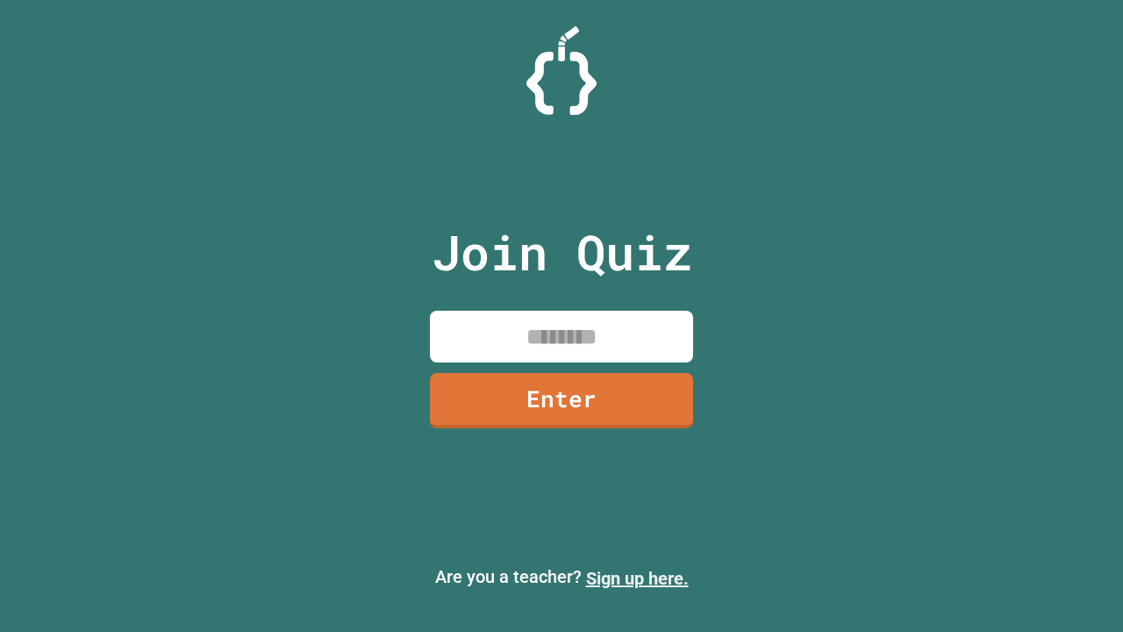
click at [637, 578] on link "Sign up here." at bounding box center [637, 578] width 103 height 21
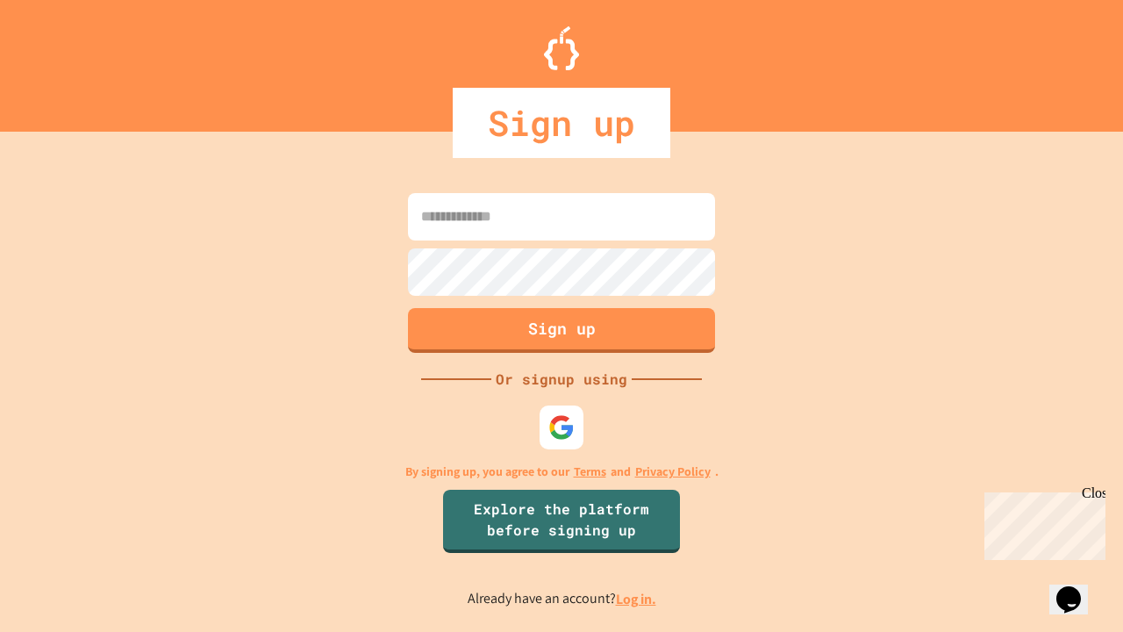
click at [637, 598] on link "Log in." at bounding box center [636, 599] width 40 height 18
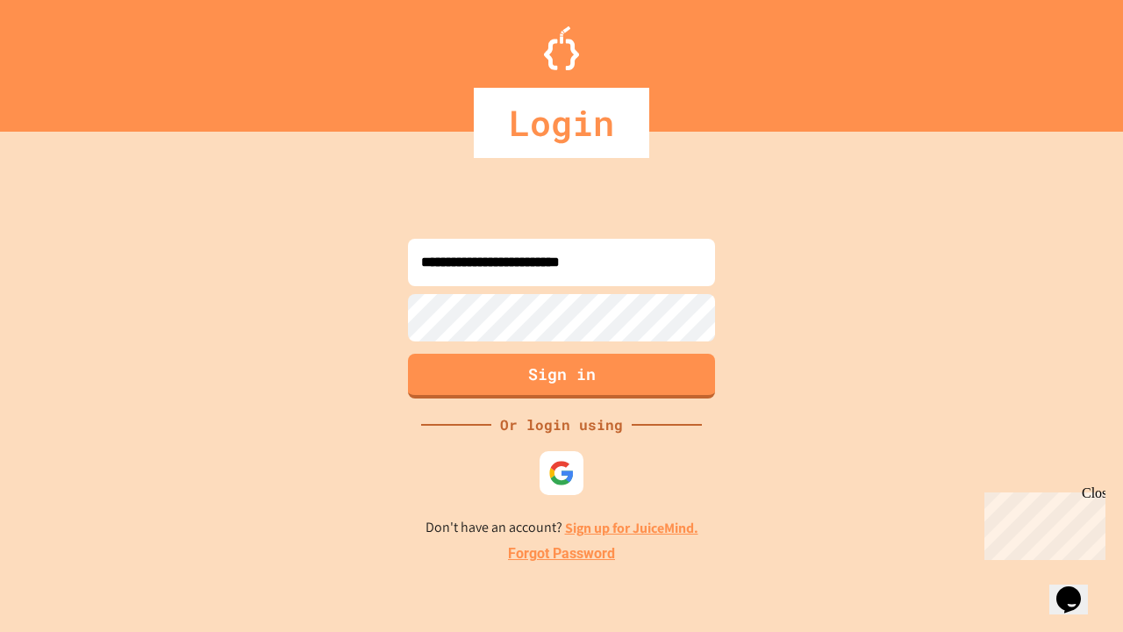
type input "**********"
